Goal: Task Accomplishment & Management: Complete application form

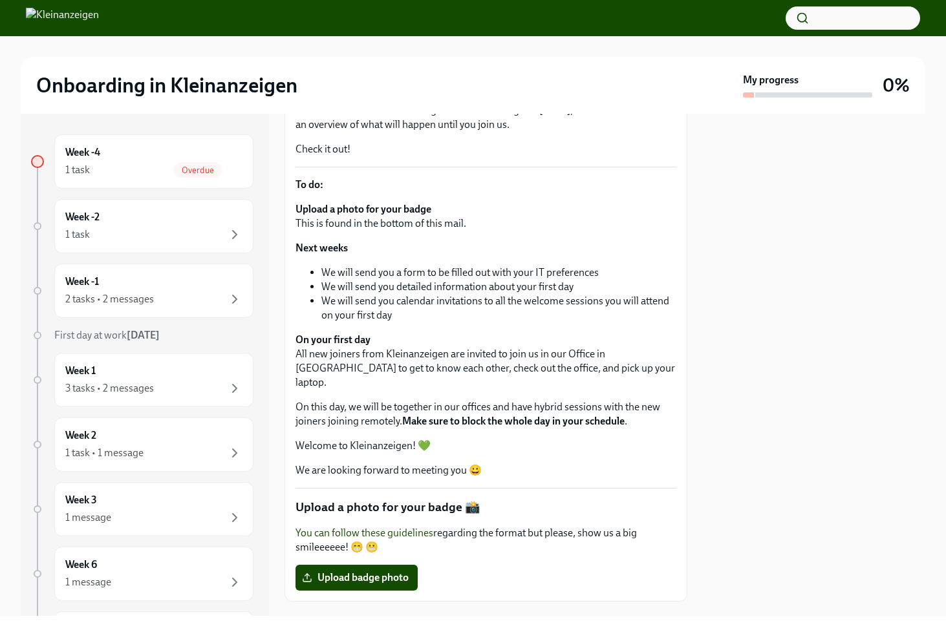
scroll to position [242, 0]
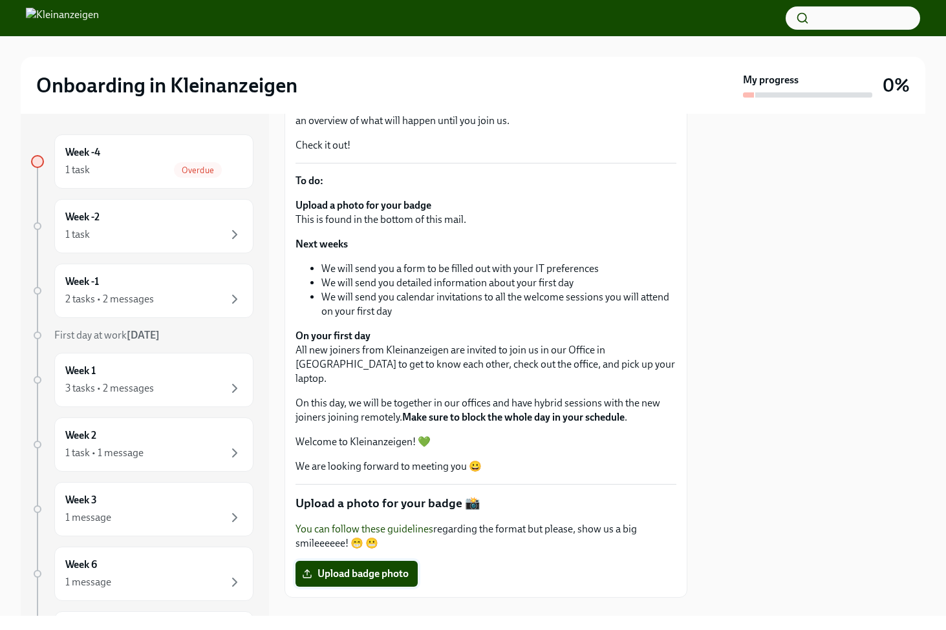
click at [371, 561] on label "Upload badge photo" at bounding box center [356, 574] width 122 height 26
click at [0, 0] on input "Upload badge photo" at bounding box center [0, 0] width 0 height 0
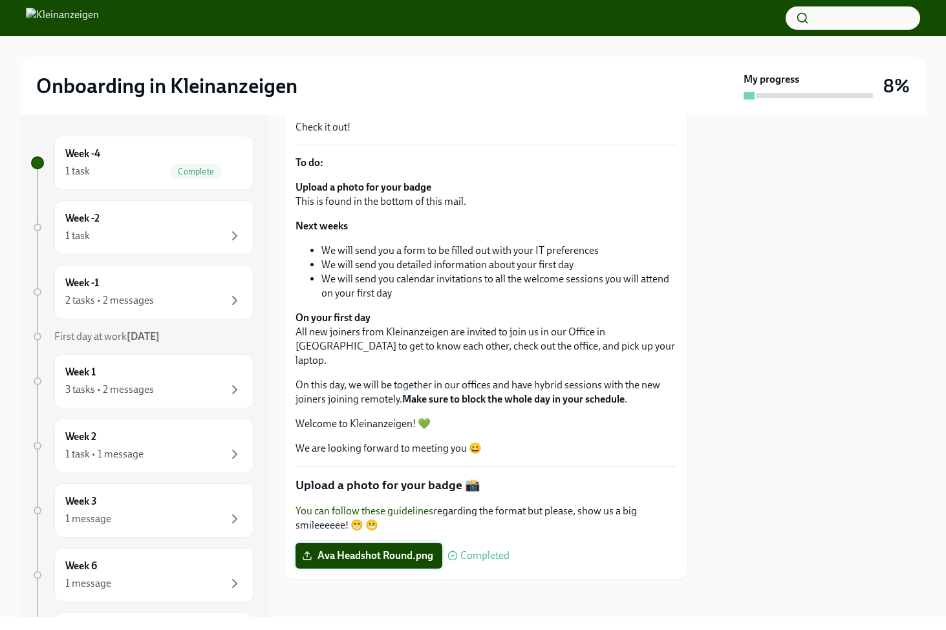
click at [372, 555] on span "Ava Headshot Round.png" at bounding box center [368, 555] width 129 height 13
click at [0, 0] on input "Ava Headshot Round.png" at bounding box center [0, 0] width 0 height 0
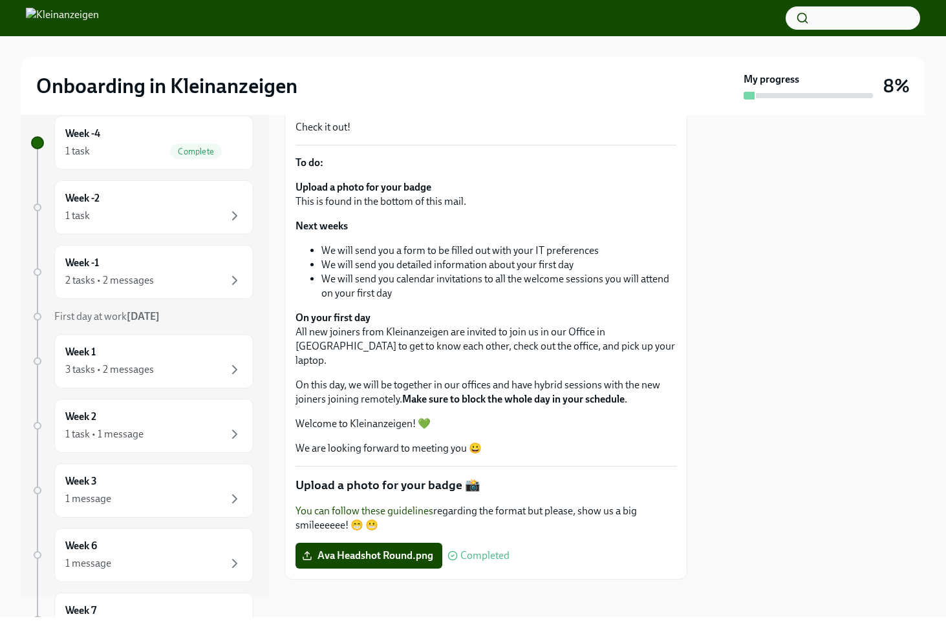
scroll to position [31, 0]
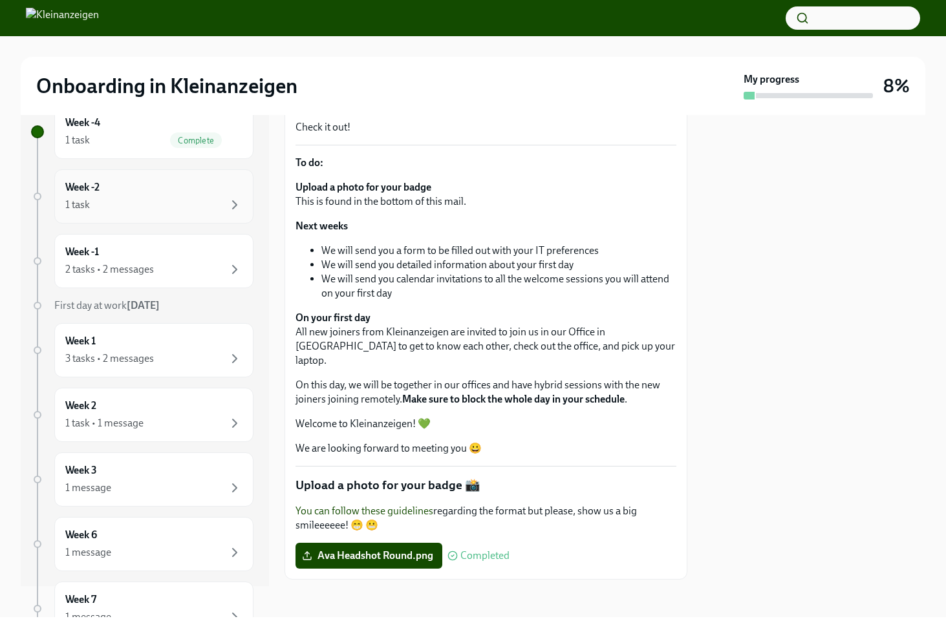
click at [127, 212] on div "1 task" at bounding box center [153, 205] width 177 height 16
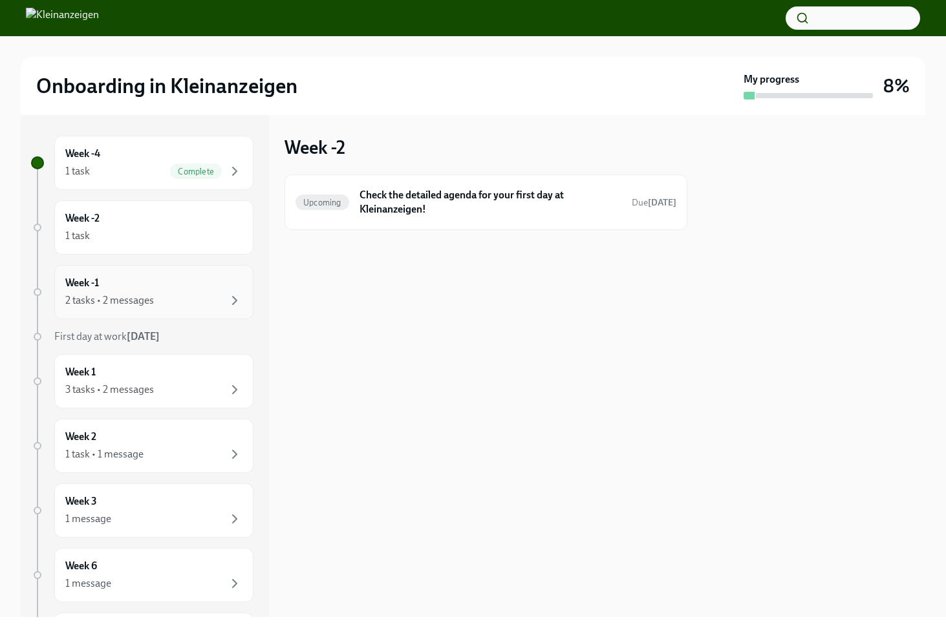
click at [145, 285] on div "Week -1 2 tasks • 2 messages" at bounding box center [153, 292] width 177 height 32
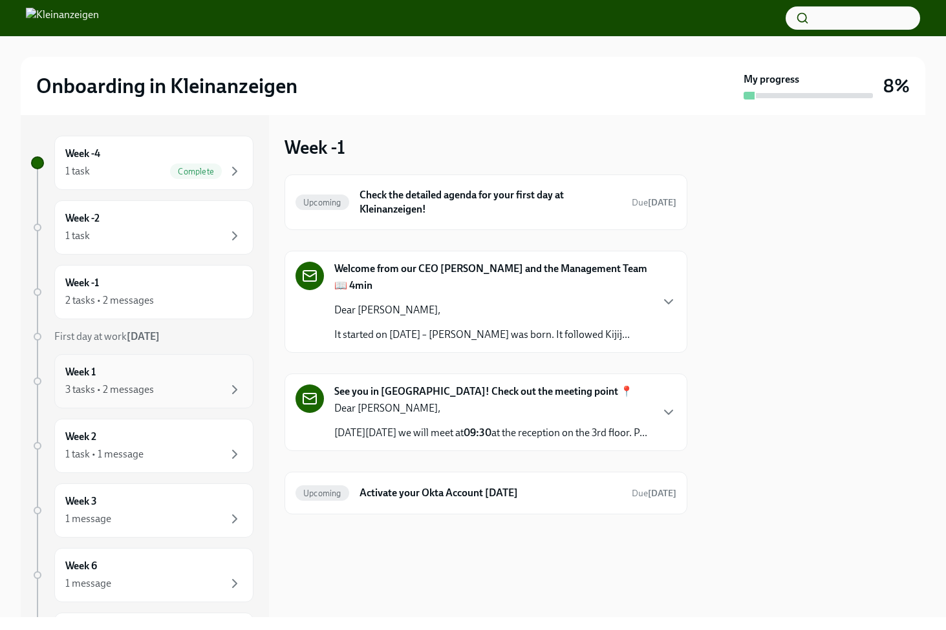
click at [153, 374] on div "Week 1 3 tasks • 2 messages" at bounding box center [153, 381] width 177 height 32
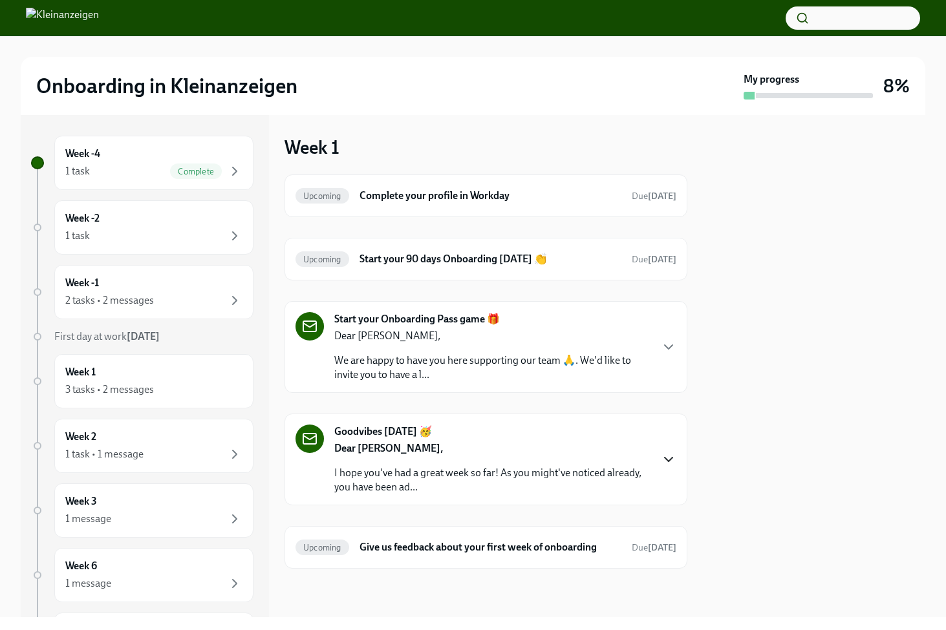
click at [674, 462] on icon "button" at bounding box center [669, 460] width 16 height 16
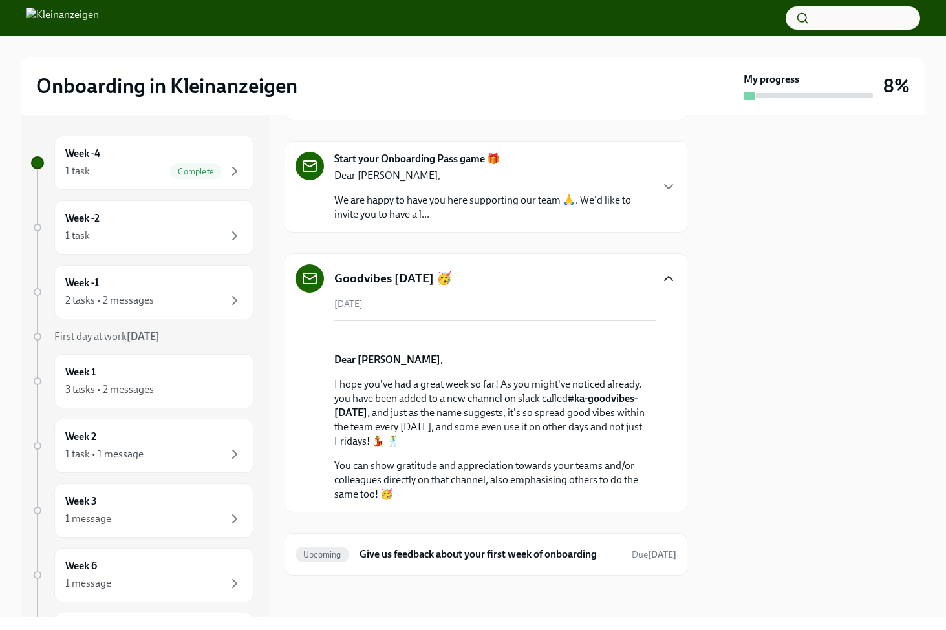
scroll to position [279, 0]
click at [165, 370] on div "Week 1 3 tasks • 2 messages" at bounding box center [153, 381] width 177 height 32
click at [122, 397] on div "3 tasks • 2 messages" at bounding box center [153, 390] width 177 height 16
click at [119, 374] on div "Week 1 3 tasks • 2 messages" at bounding box center [153, 381] width 177 height 32
click at [242, 460] on icon "button" at bounding box center [235, 455] width 16 height 16
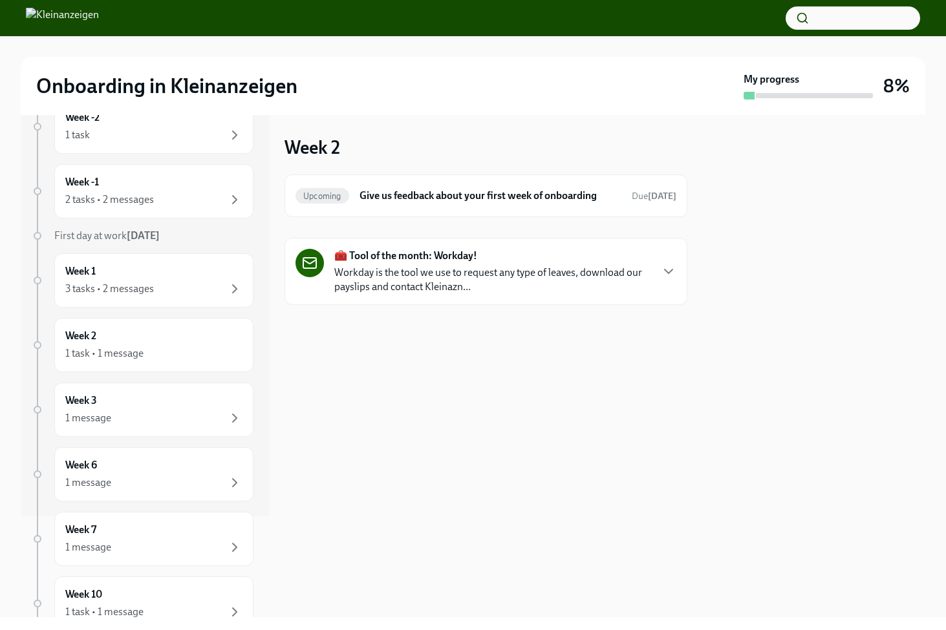
scroll to position [102, 0]
click at [236, 418] on icon "button" at bounding box center [235, 417] width 4 height 8
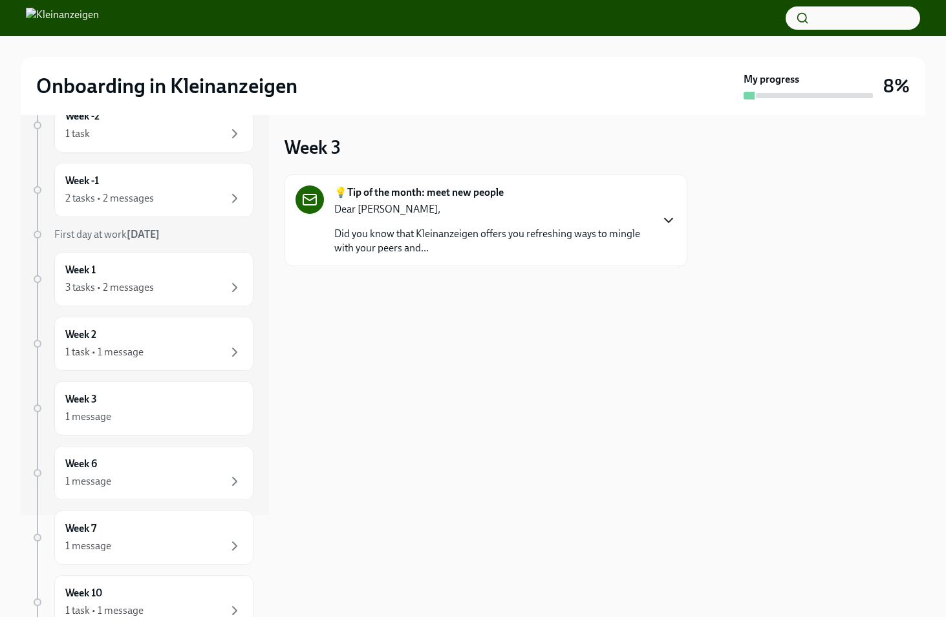
click at [672, 219] on icon "button" at bounding box center [669, 220] width 8 height 4
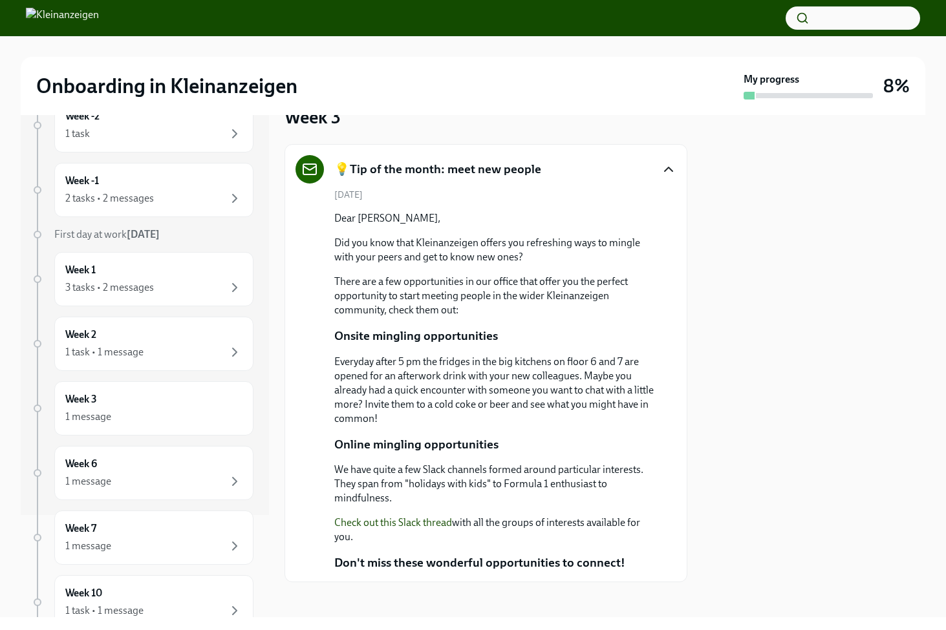
scroll to position [37, 0]
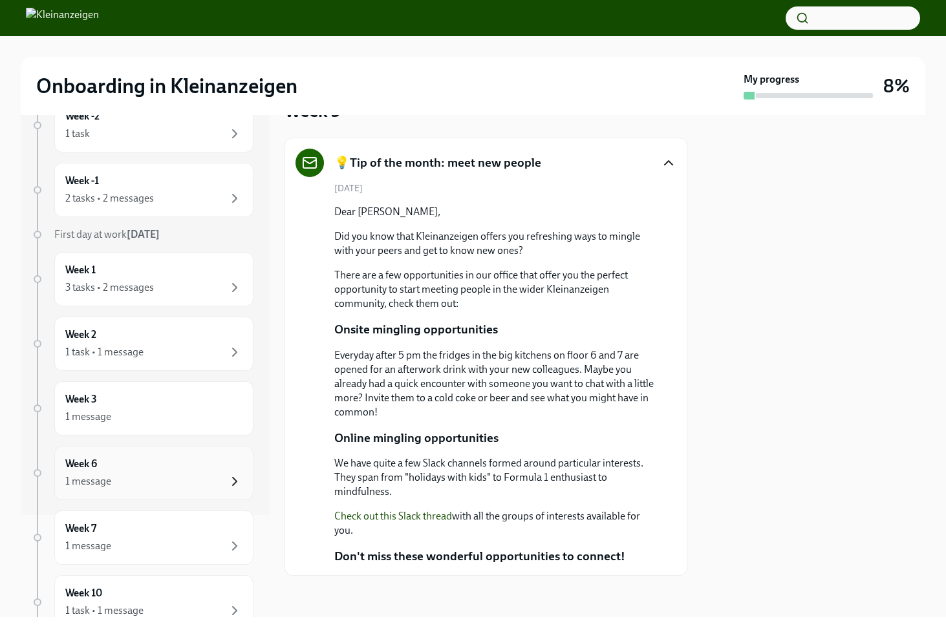
click at [237, 480] on icon "button" at bounding box center [235, 482] width 16 height 16
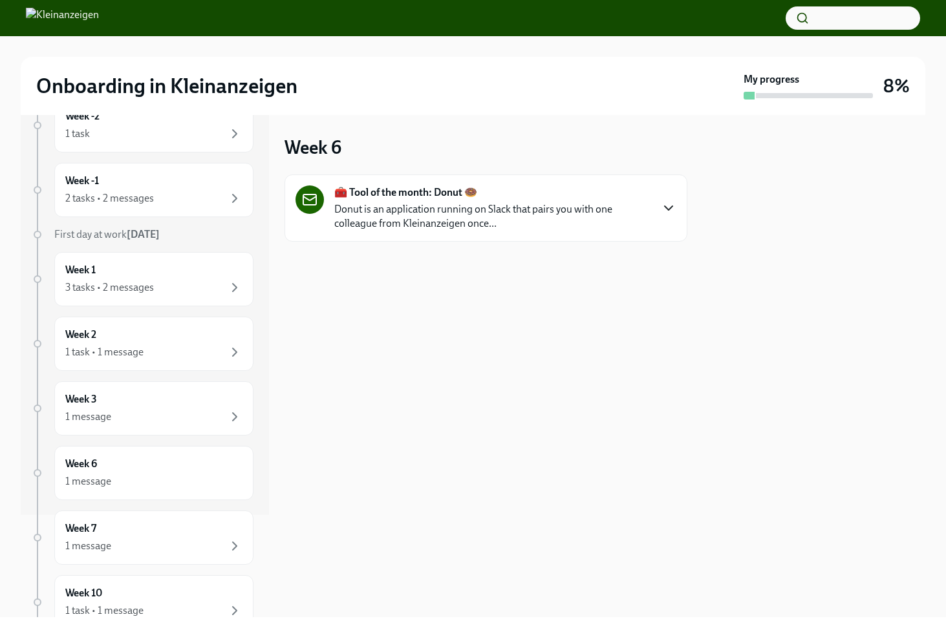
click at [663, 207] on icon "button" at bounding box center [669, 208] width 16 height 16
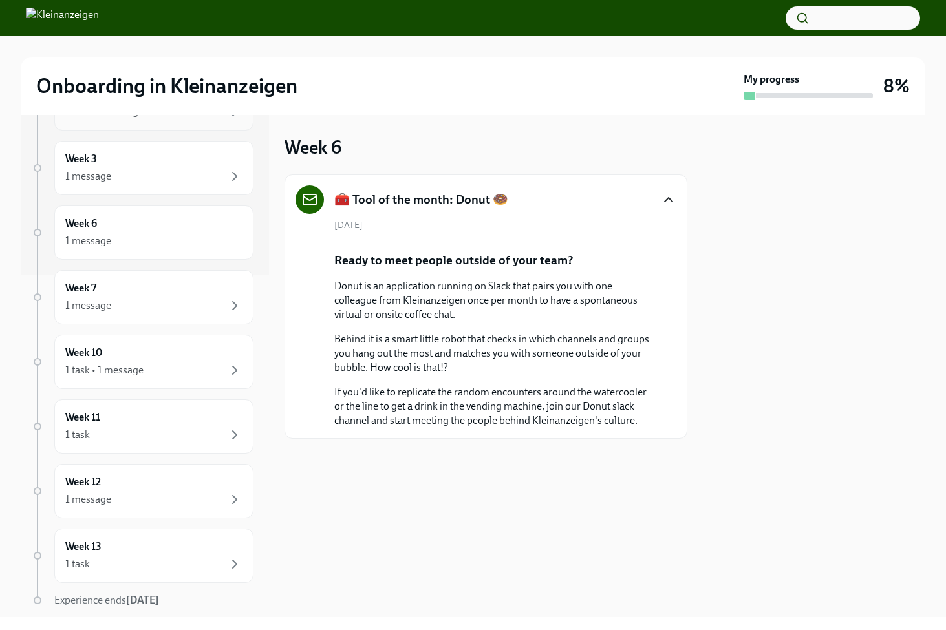
scroll to position [352, 0]
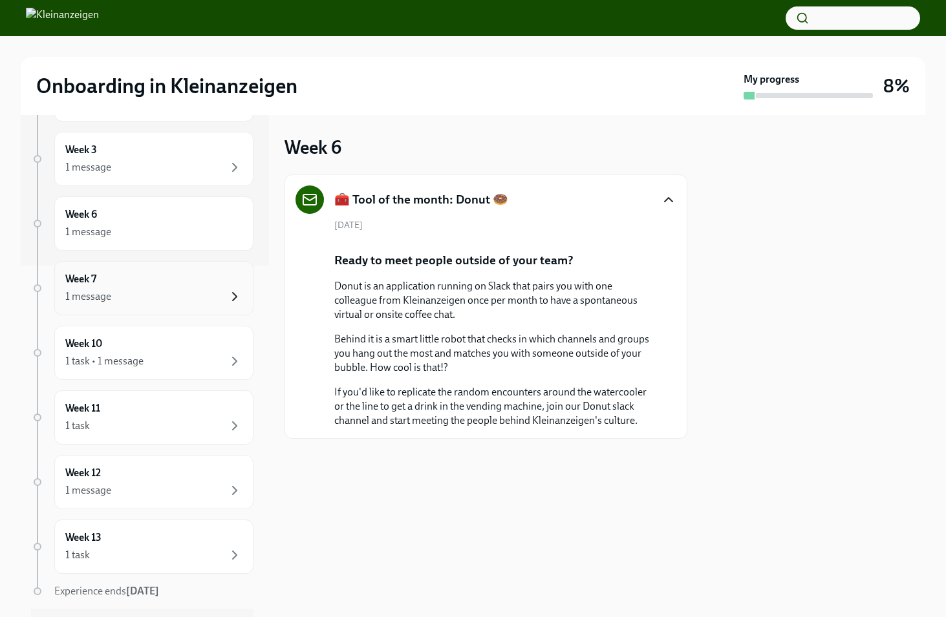
click at [236, 293] on icon "button" at bounding box center [235, 297] width 16 height 16
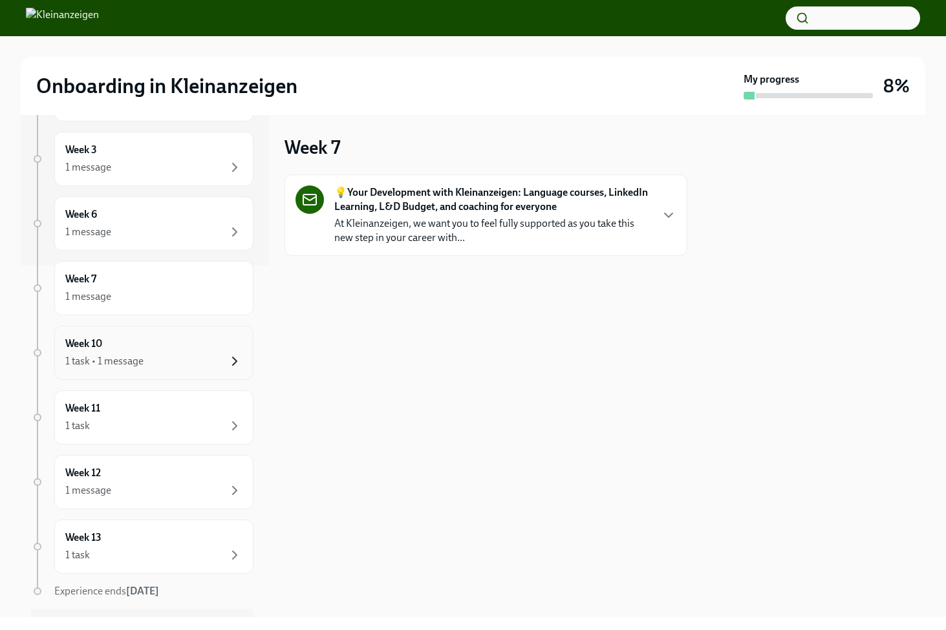
click at [240, 359] on icon "button" at bounding box center [235, 362] width 16 height 16
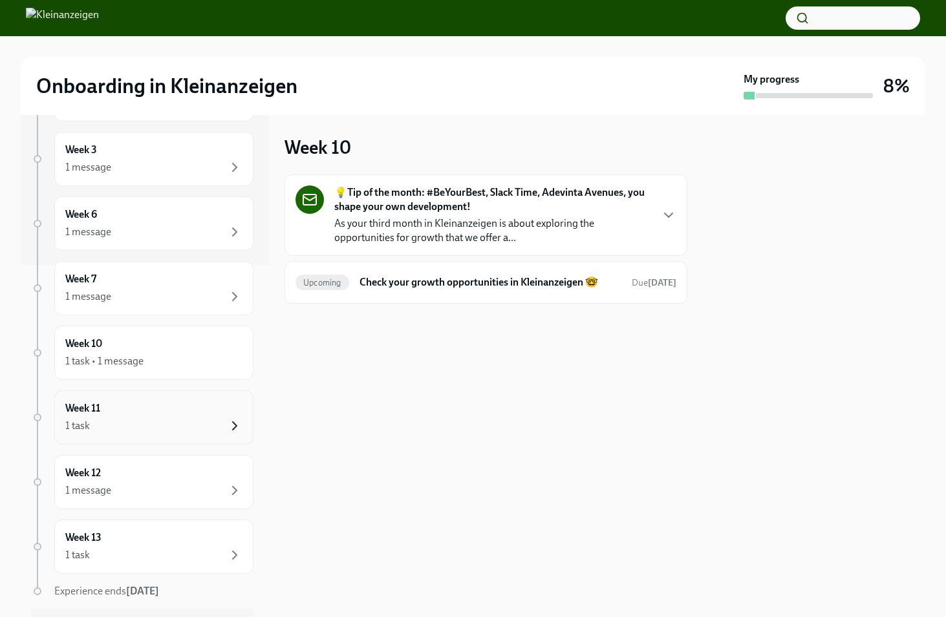
click at [234, 429] on icon "button" at bounding box center [235, 426] width 4 height 8
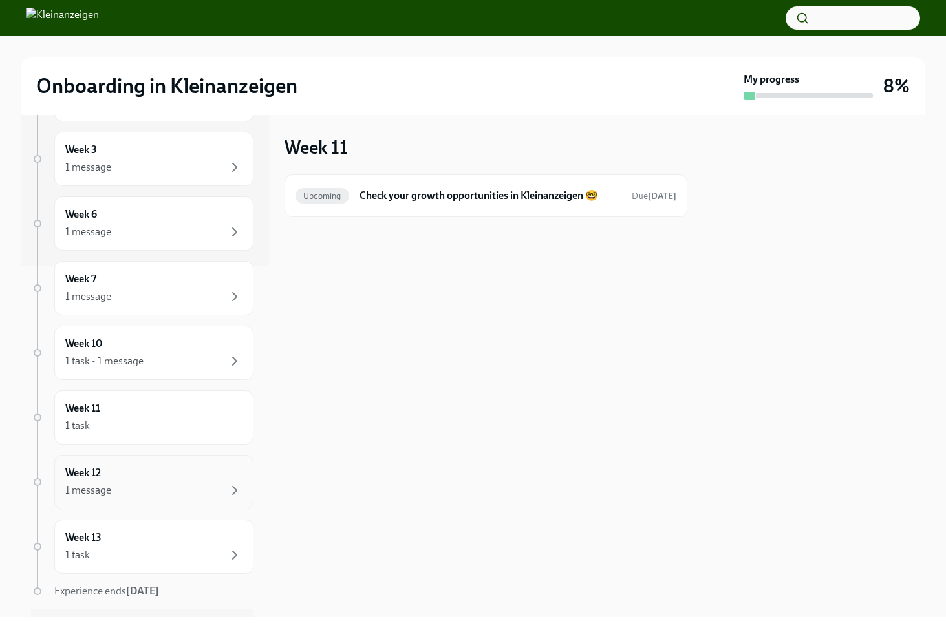
click at [242, 484] on div "Week 12 1 message" at bounding box center [153, 482] width 199 height 54
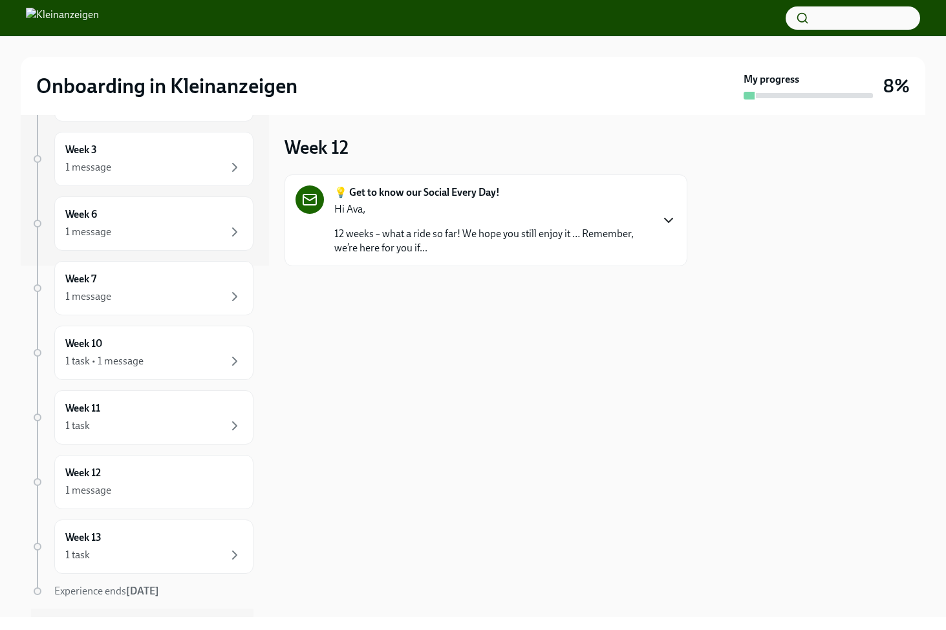
click at [668, 217] on icon "button" at bounding box center [669, 221] width 16 height 16
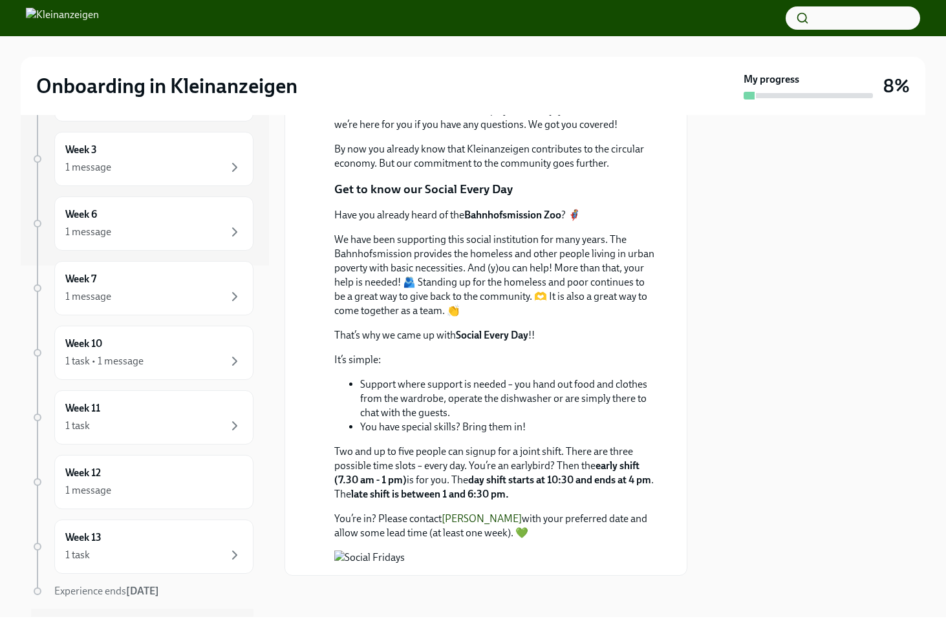
scroll to position [363, 0]
click at [226, 415] on div "Week 11 1 task" at bounding box center [153, 417] width 177 height 32
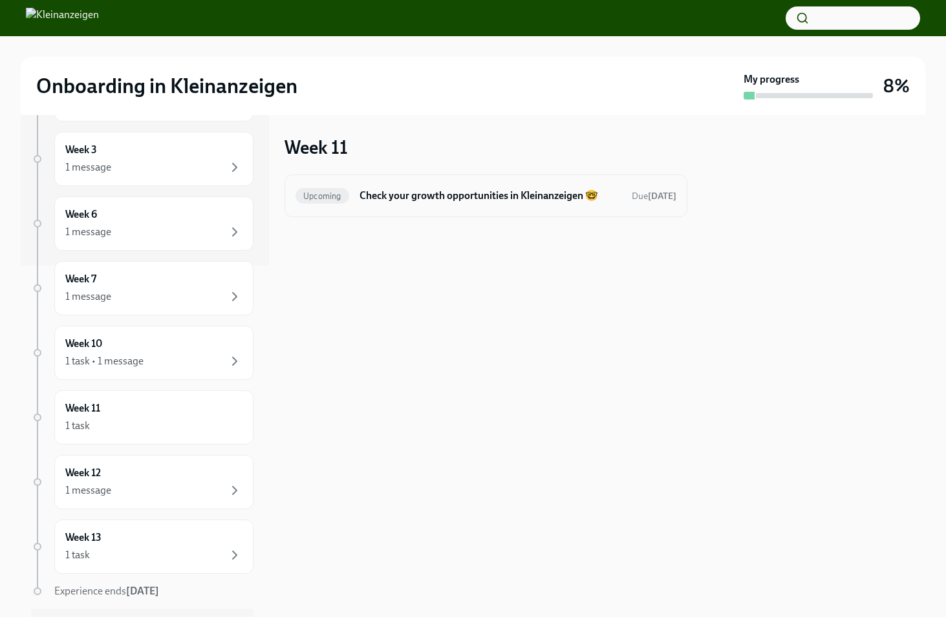
click at [454, 202] on h6 "Check your growth opportunities in Kleinanzeigen 🤓" at bounding box center [490, 196] width 262 height 14
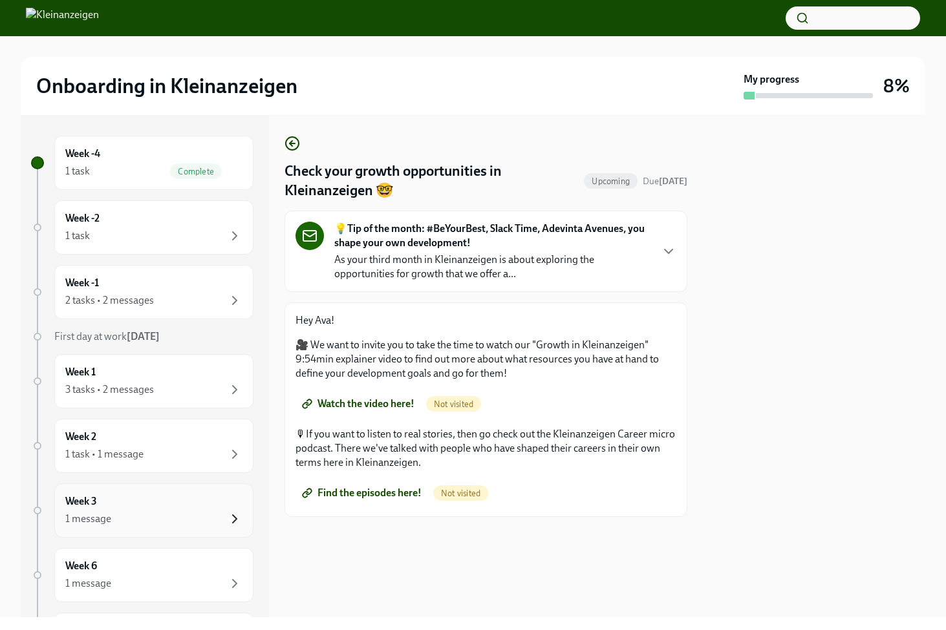
click at [237, 511] on icon "button" at bounding box center [235, 519] width 16 height 16
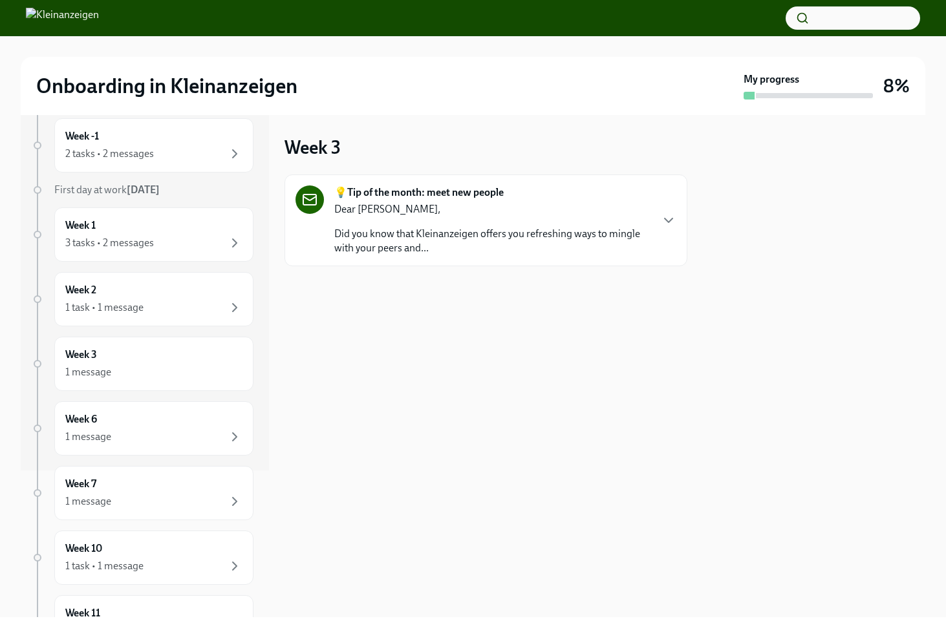
scroll to position [385, 0]
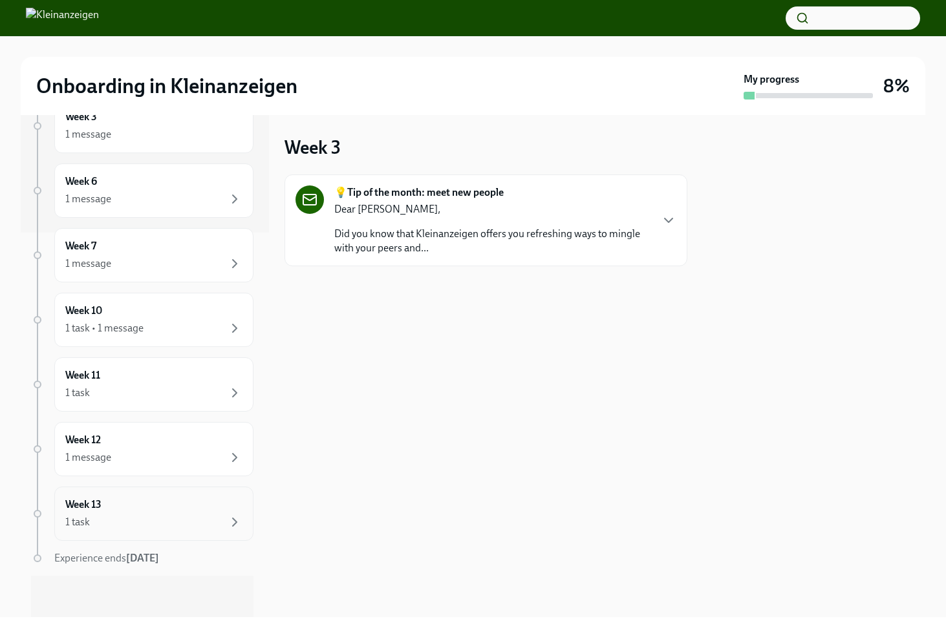
click at [235, 511] on div "Week 13 1 task" at bounding box center [153, 514] width 177 height 32
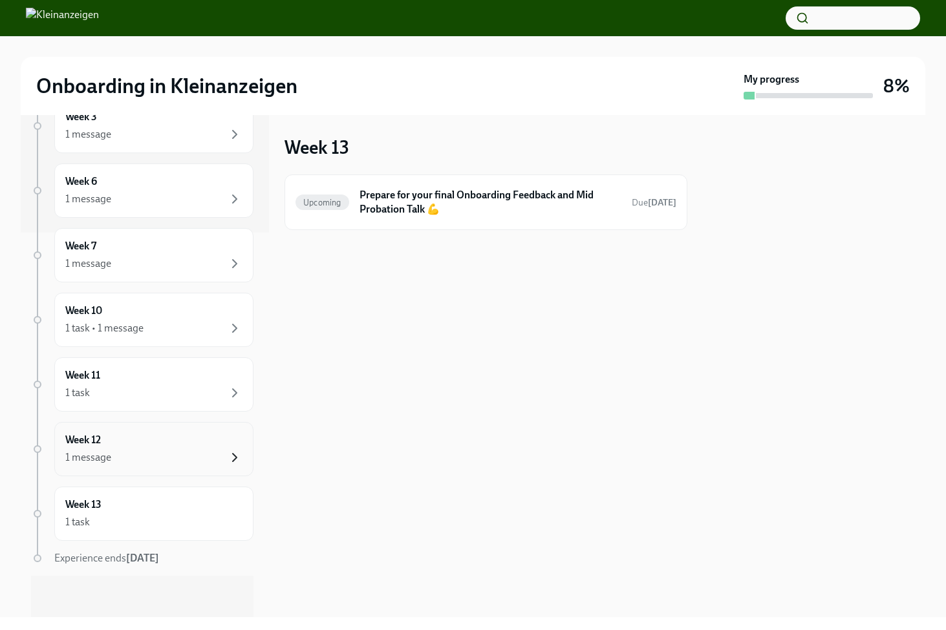
click at [229, 456] on icon "button" at bounding box center [235, 458] width 16 height 16
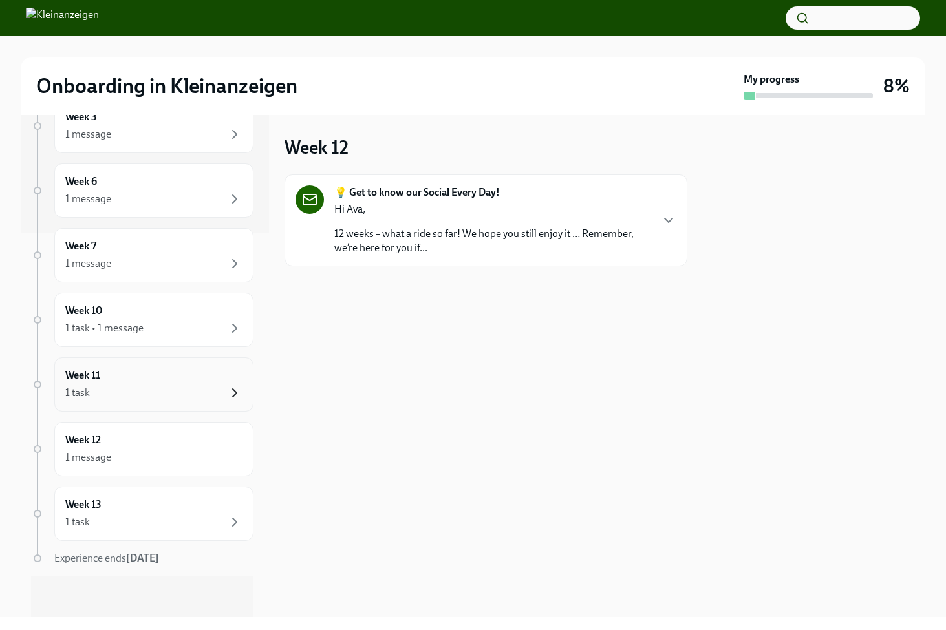
click at [233, 390] on icon "button" at bounding box center [235, 393] width 4 height 8
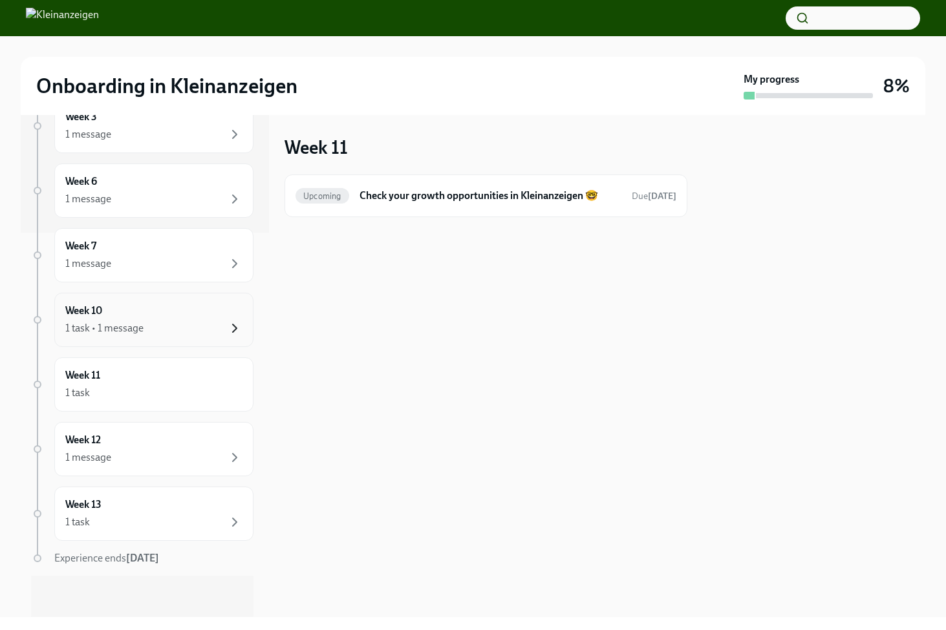
click at [235, 332] on icon "button" at bounding box center [235, 329] width 16 height 16
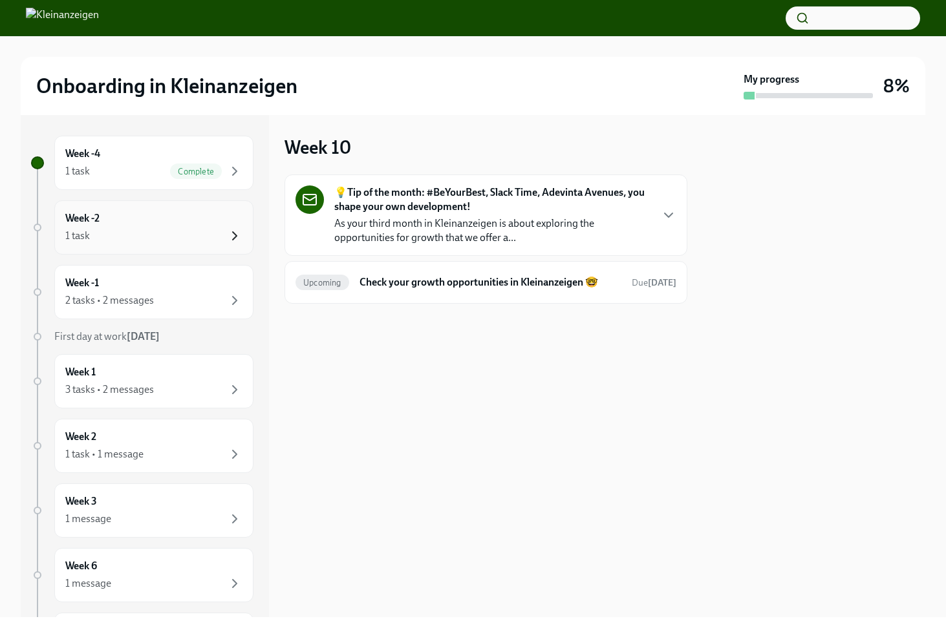
click at [234, 235] on icon "button" at bounding box center [235, 236] width 16 height 16
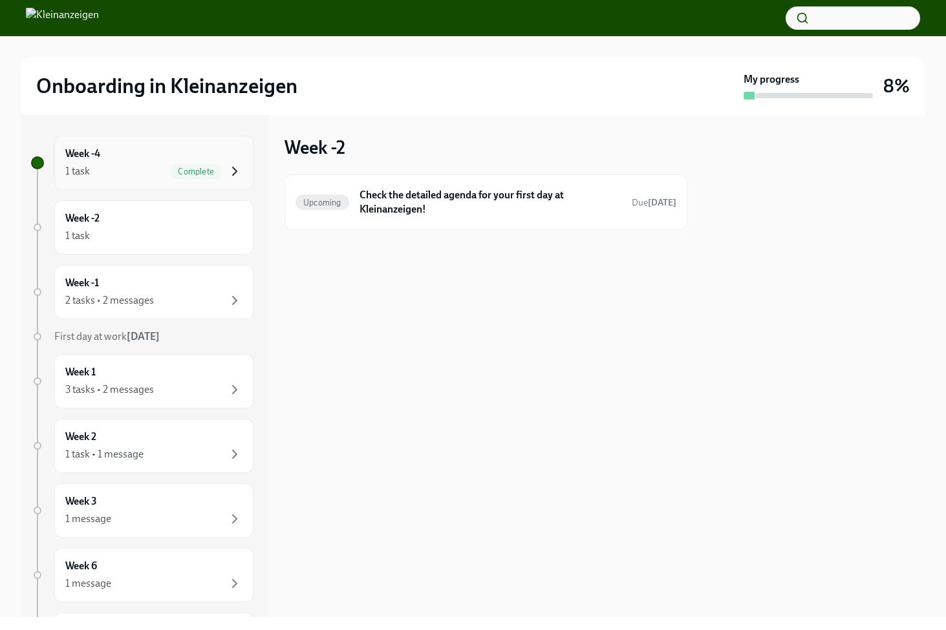
click at [241, 177] on icon "button" at bounding box center [235, 172] width 16 height 16
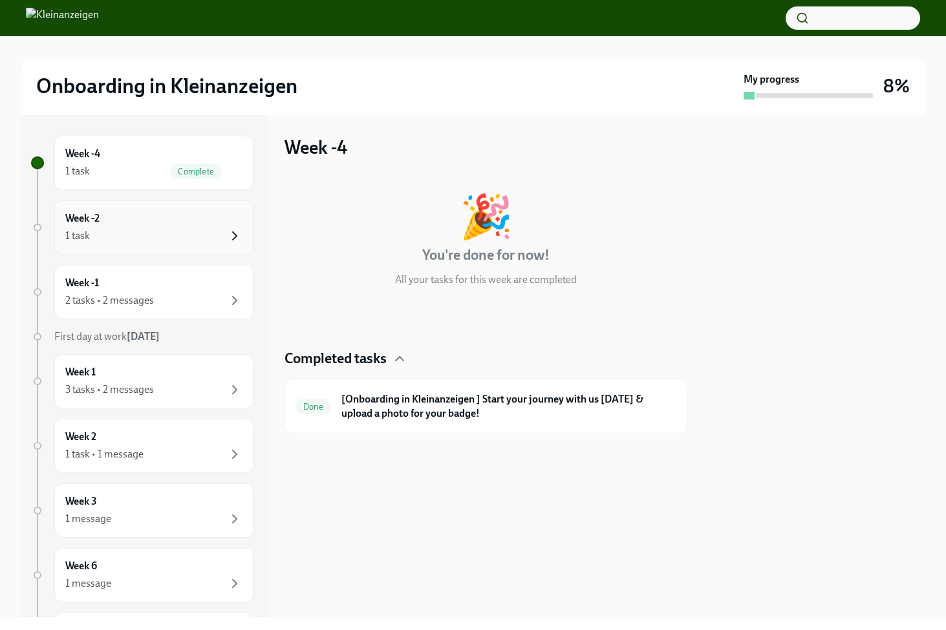
click at [232, 239] on icon "button" at bounding box center [235, 236] width 16 height 16
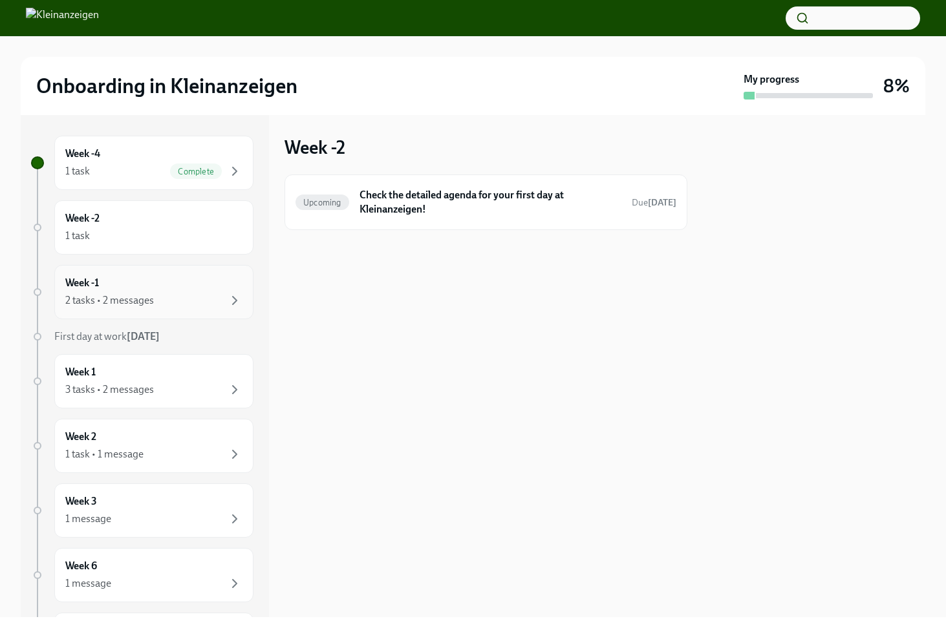
click at [222, 297] on div "2 tasks • 2 messages" at bounding box center [153, 301] width 177 height 16
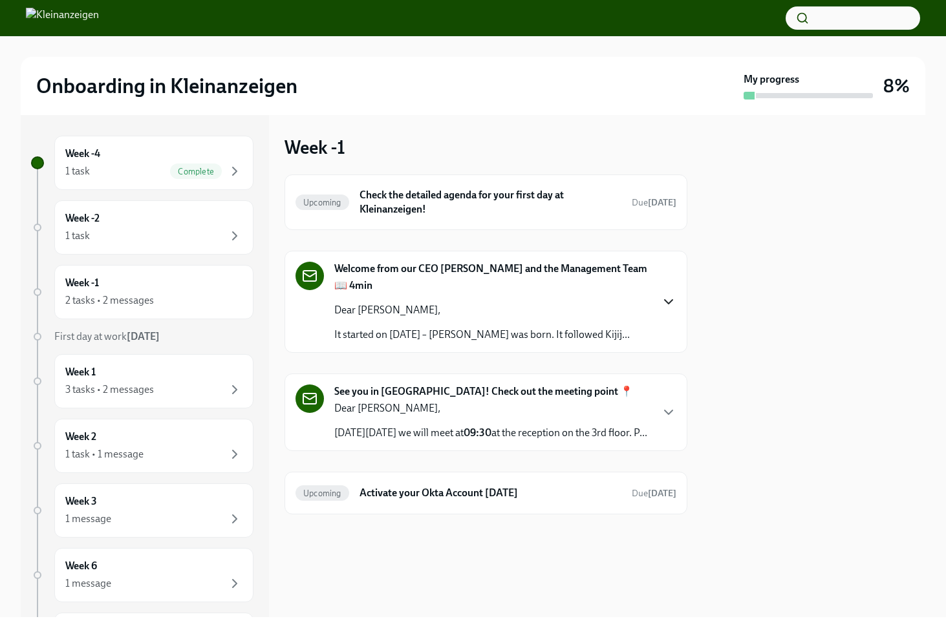
click at [670, 306] on icon "button" at bounding box center [669, 302] width 16 height 16
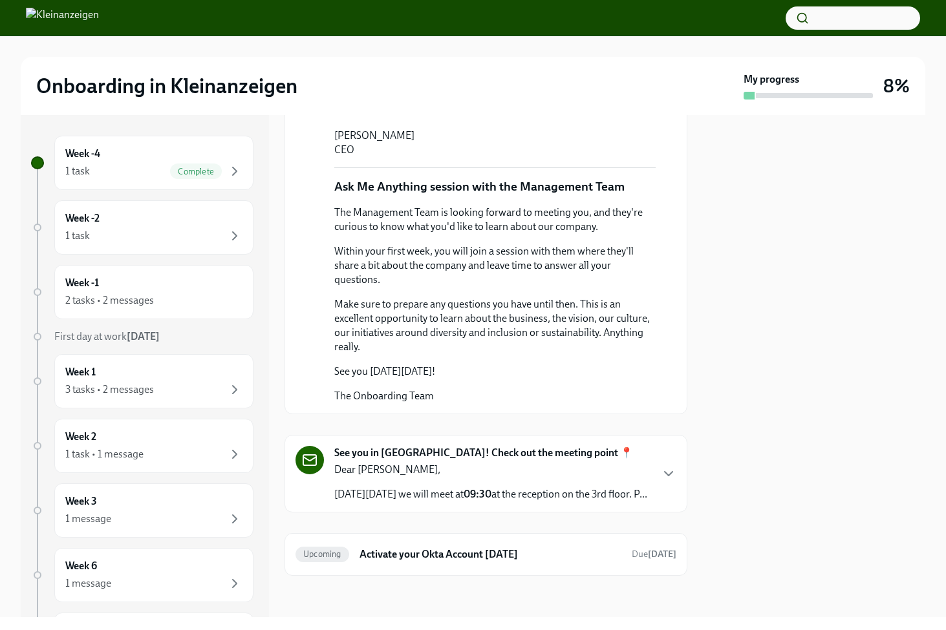
scroll to position [845, 0]
click at [669, 466] on icon "button" at bounding box center [669, 474] width 16 height 16
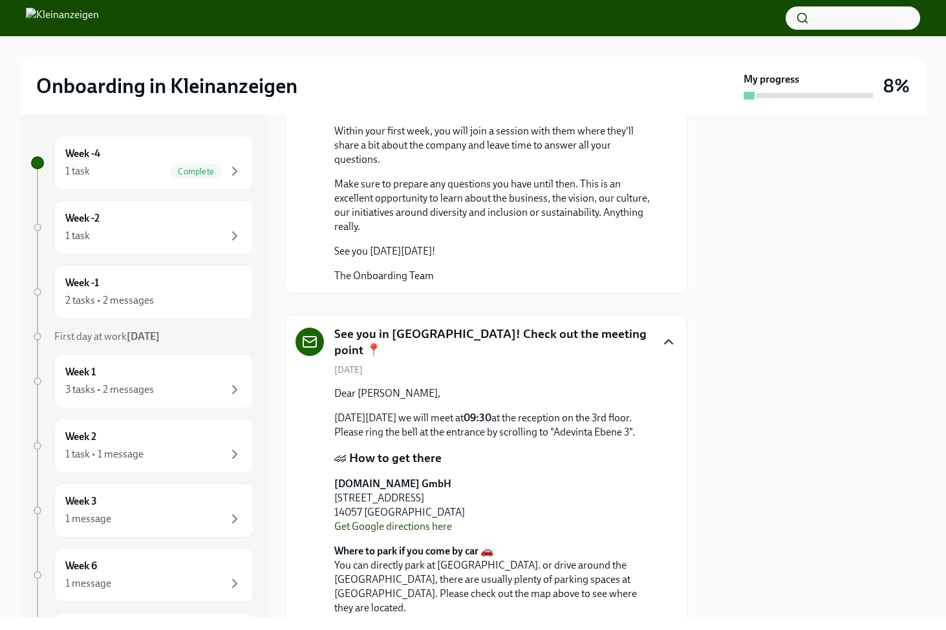
scroll to position [668, 0]
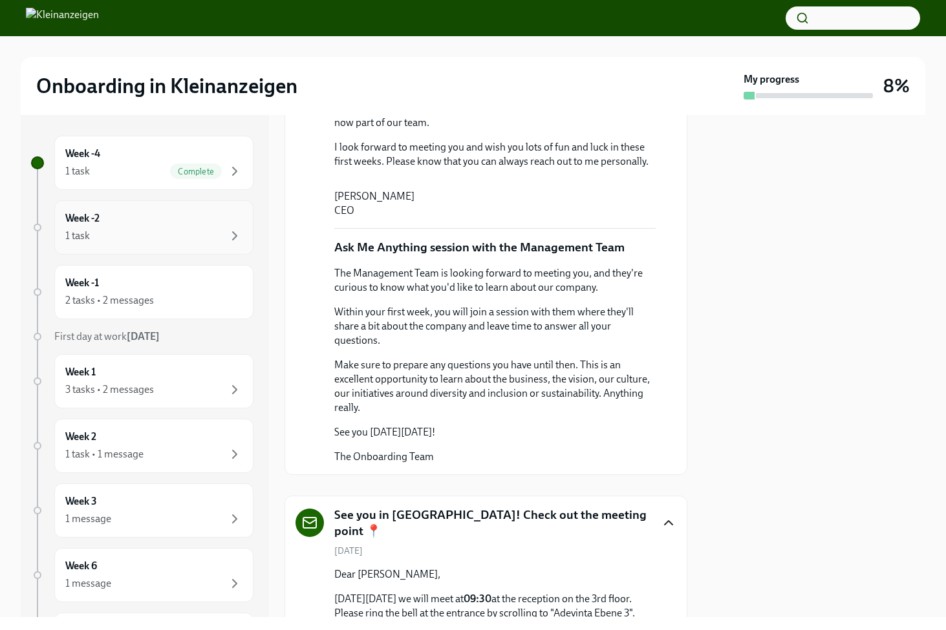
click at [172, 219] on div "Week -2 1 task" at bounding box center [153, 227] width 177 height 32
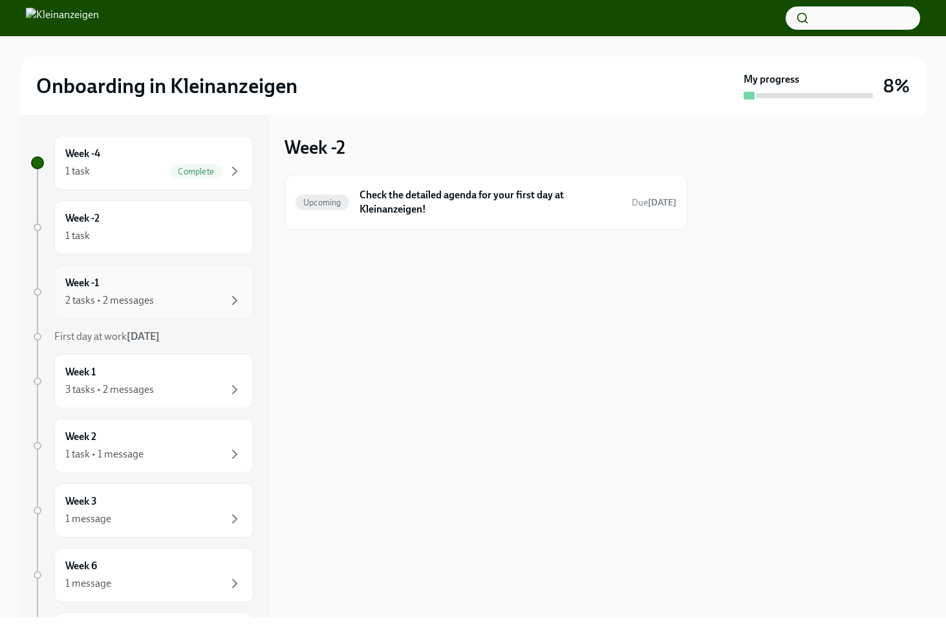
click at [197, 290] on div "Week -1 2 tasks • 2 messages" at bounding box center [153, 292] width 177 height 32
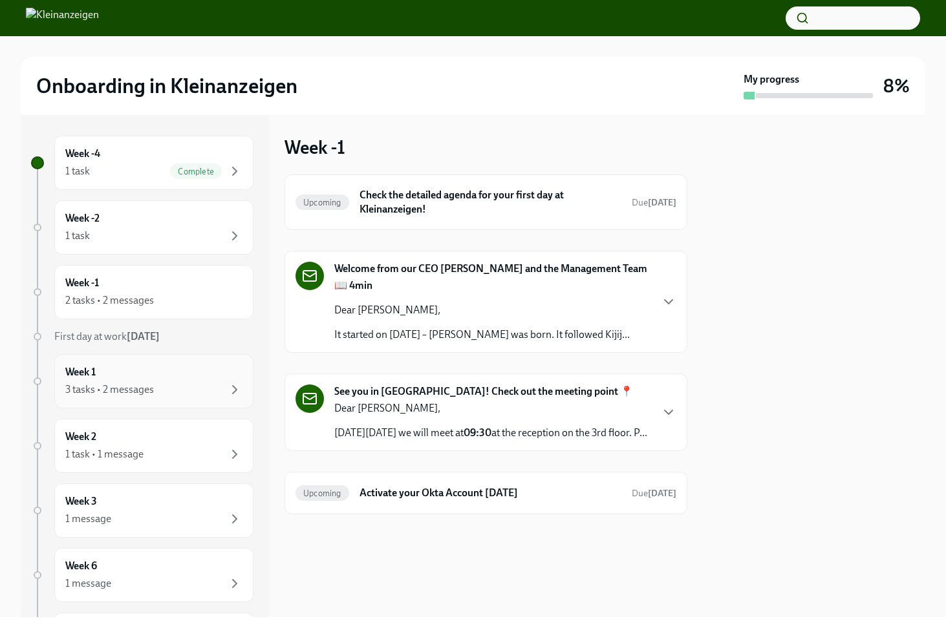
click at [196, 372] on div "Week 1 3 tasks • 2 messages" at bounding box center [153, 381] width 177 height 32
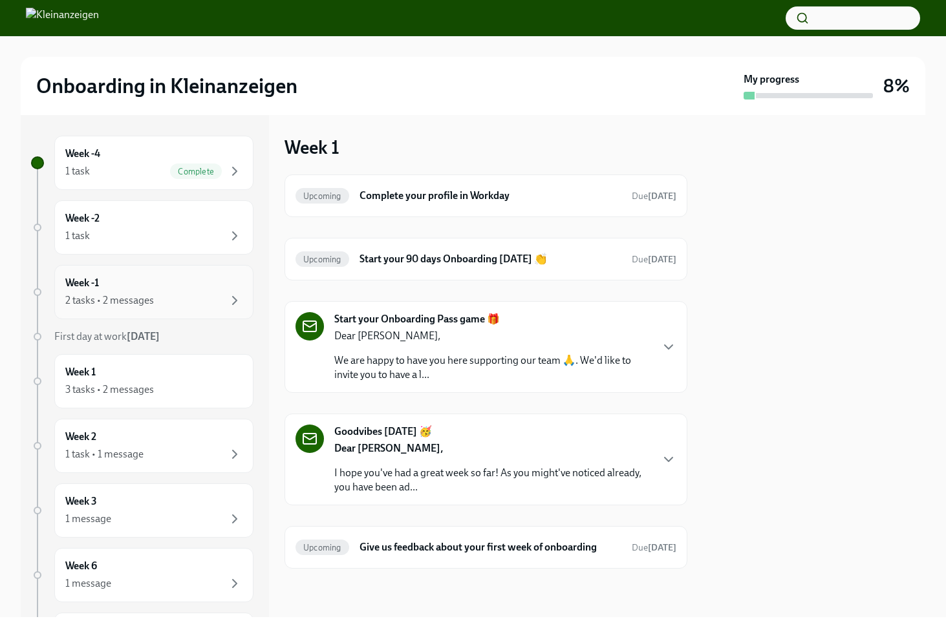
click at [191, 308] on div "2 tasks • 2 messages" at bounding box center [153, 301] width 177 height 16
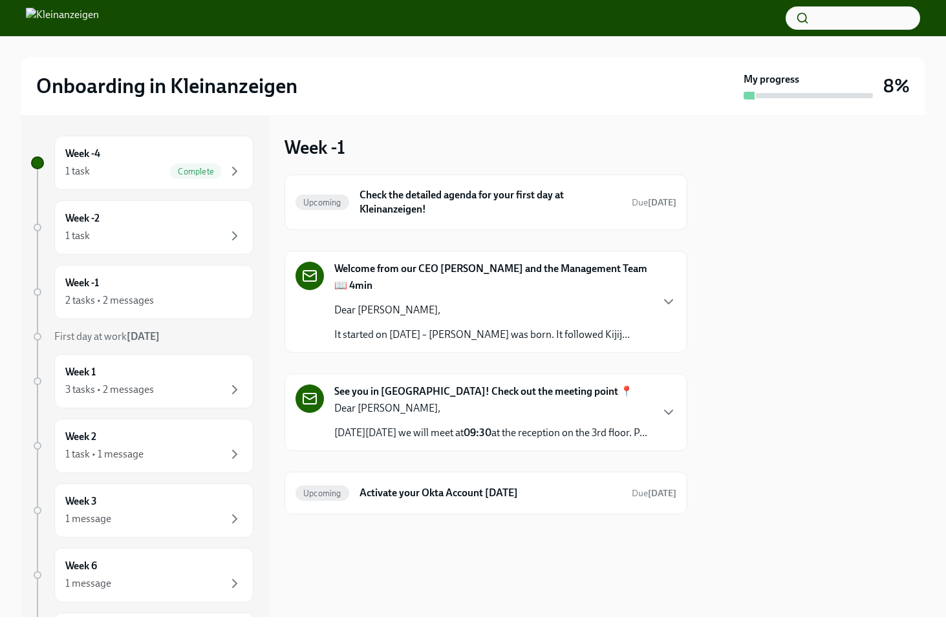
click at [410, 295] on div "📖 4min Dear Ava, It started on [DATE] – [PERSON_NAME] was born. It followed Kij…" at bounding box center [481, 310] width 295 height 63
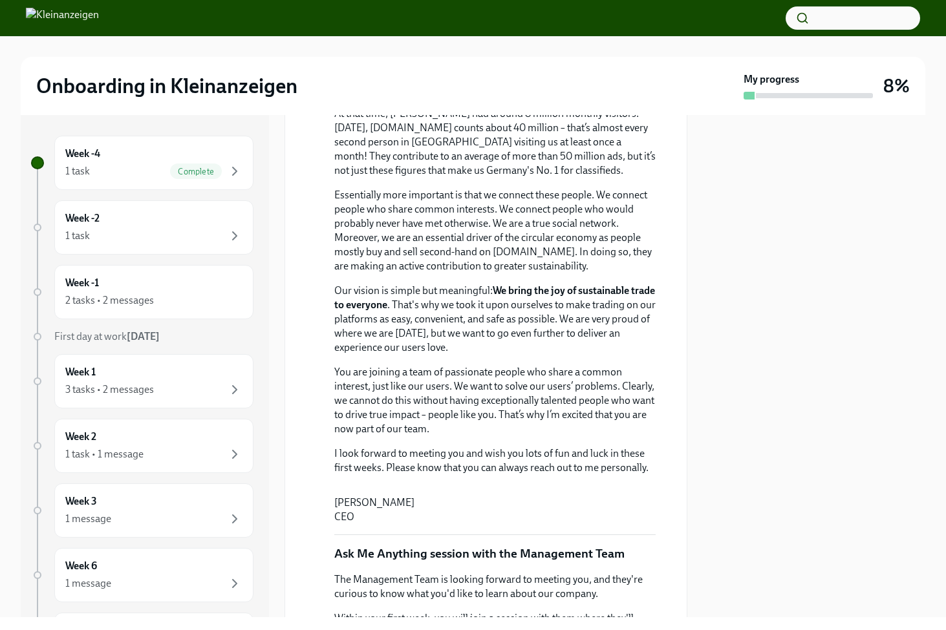
scroll to position [360, 0]
click at [190, 231] on div "1 task" at bounding box center [153, 236] width 177 height 16
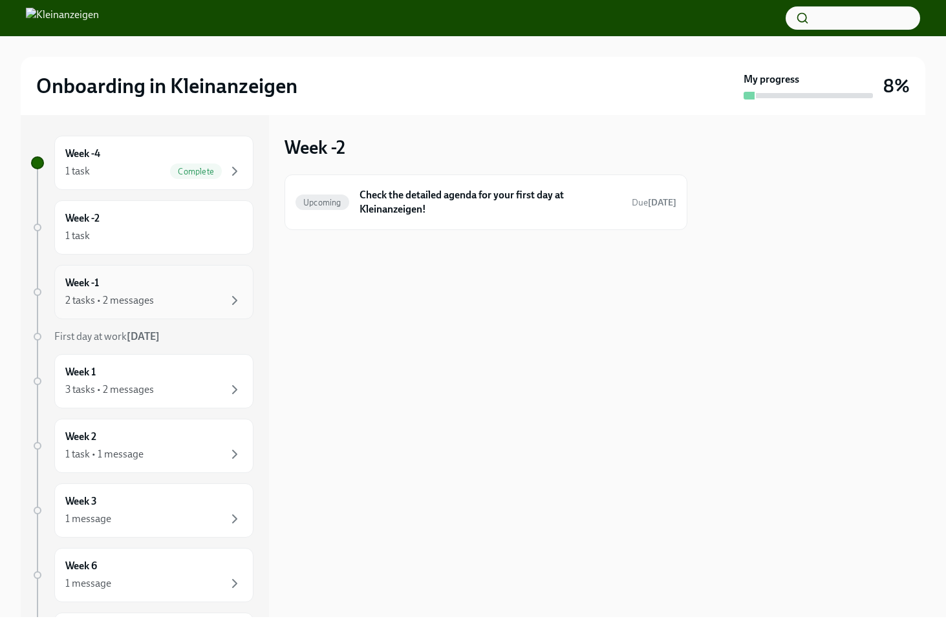
click at [191, 293] on div "2 tasks • 2 messages" at bounding box center [153, 301] width 177 height 16
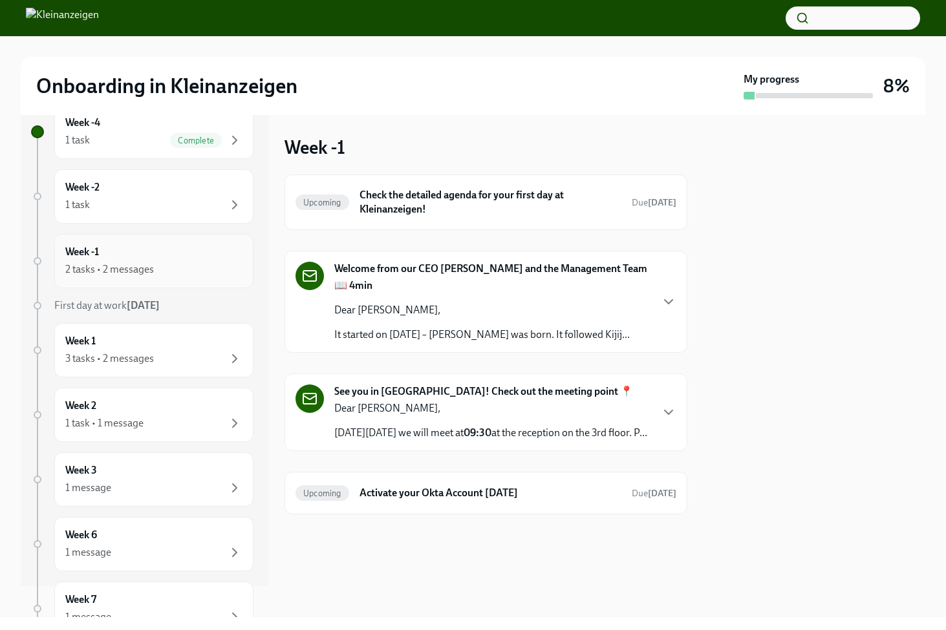
scroll to position [41, 0]
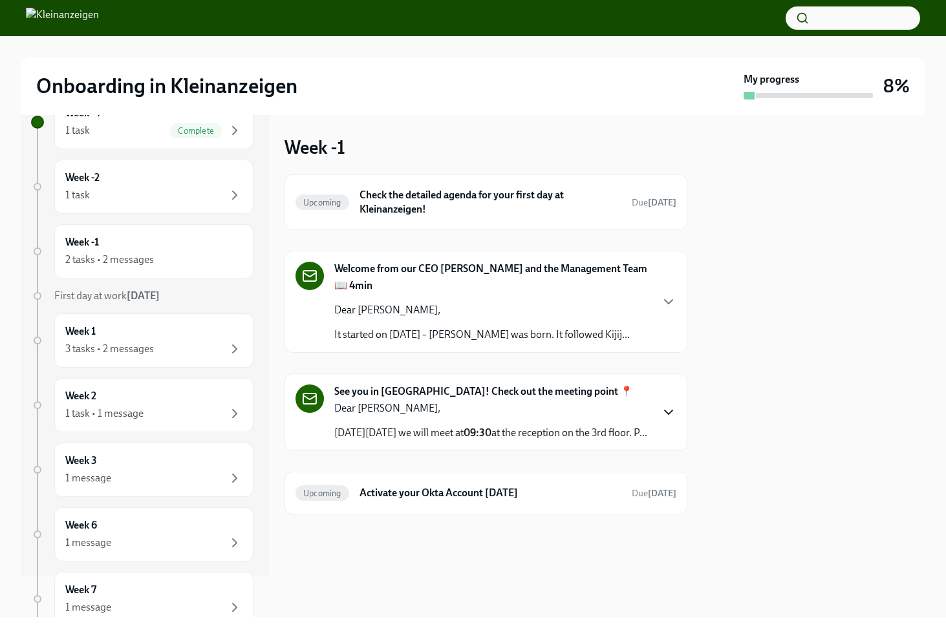
click at [668, 420] on icon "button" at bounding box center [669, 413] width 16 height 16
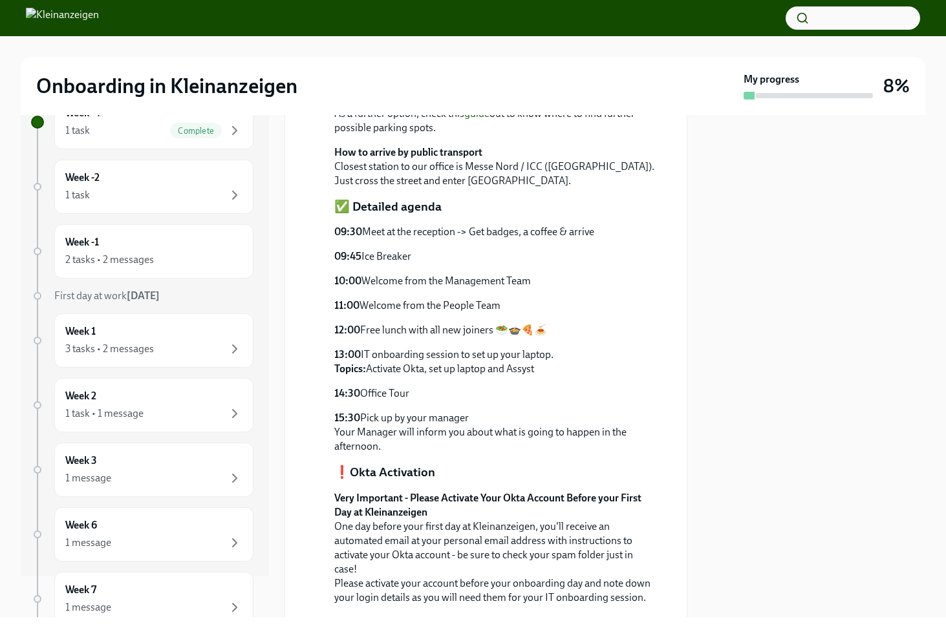
scroll to position [883, 0]
